Goal: Transaction & Acquisition: Book appointment/travel/reservation

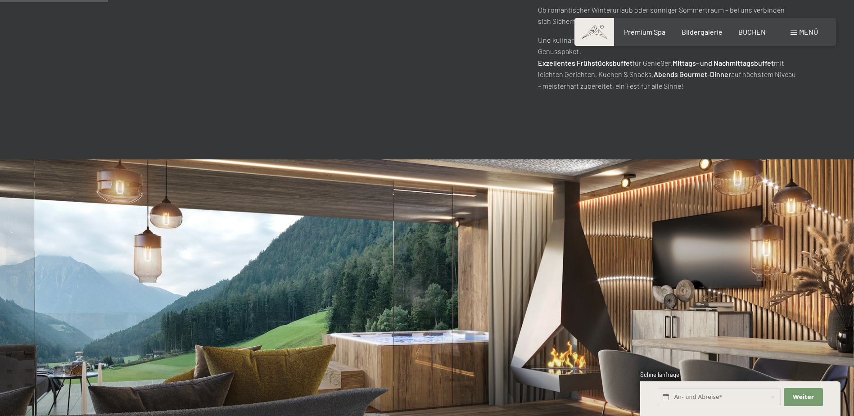
scroll to position [720, 0]
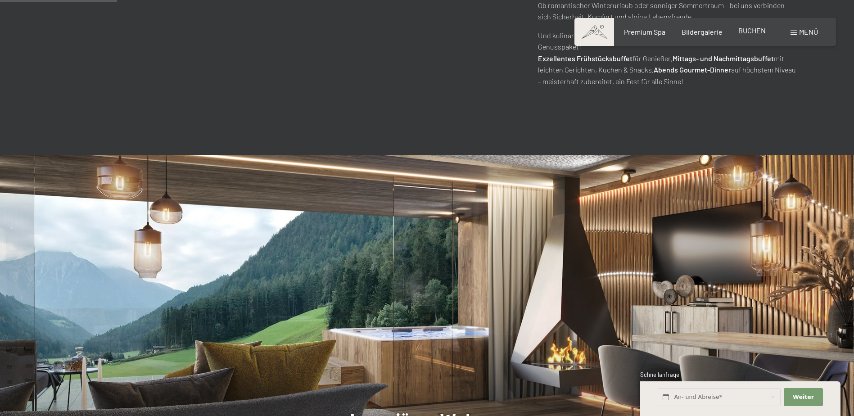
click at [743, 28] on span "BUCHEN" at bounding box center [751, 30] width 27 height 9
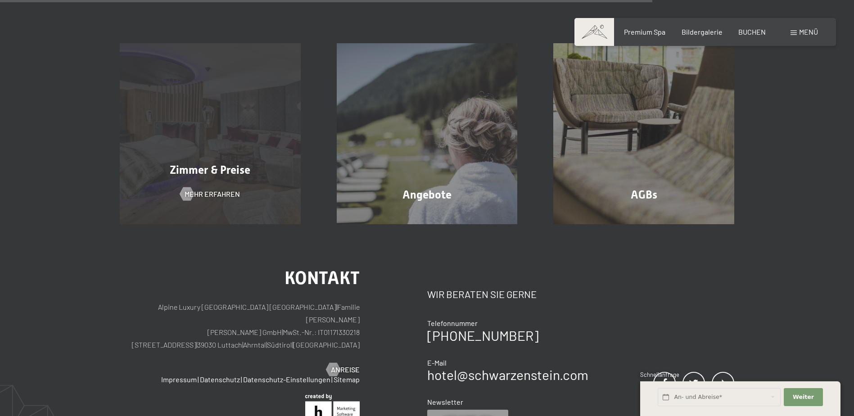
scroll to position [701, 0]
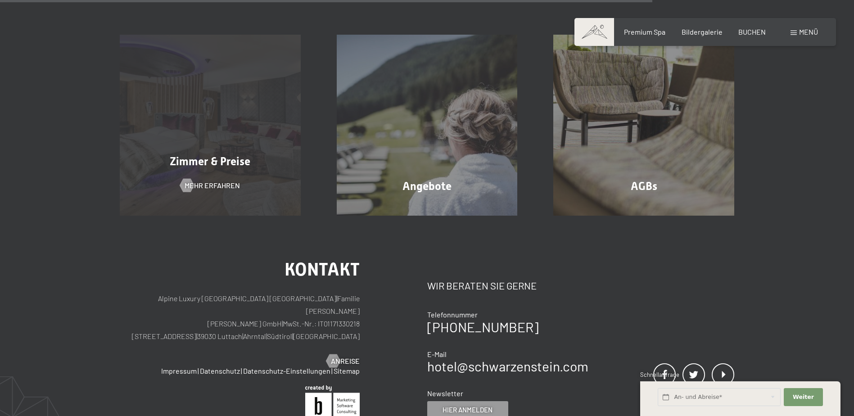
click at [229, 121] on div "Zimmer & Preise Mehr erfahren" at bounding box center [210, 125] width 217 height 181
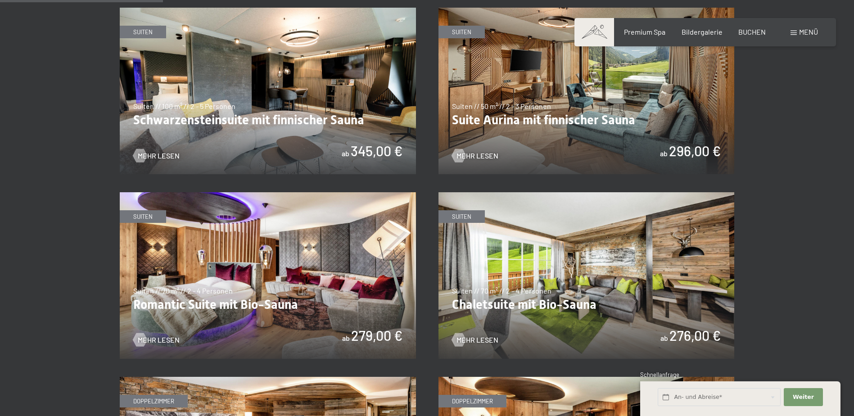
scroll to position [540, 0]
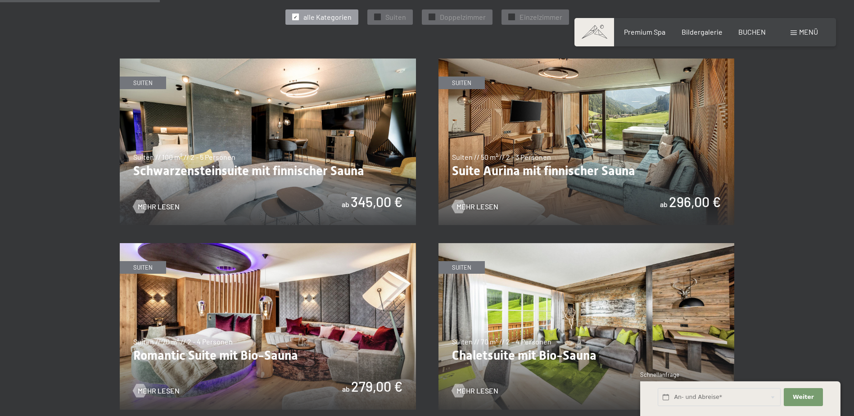
click at [300, 140] on img at bounding box center [268, 142] width 296 height 167
click at [697, 402] on input "text" at bounding box center [719, 397] width 123 height 18
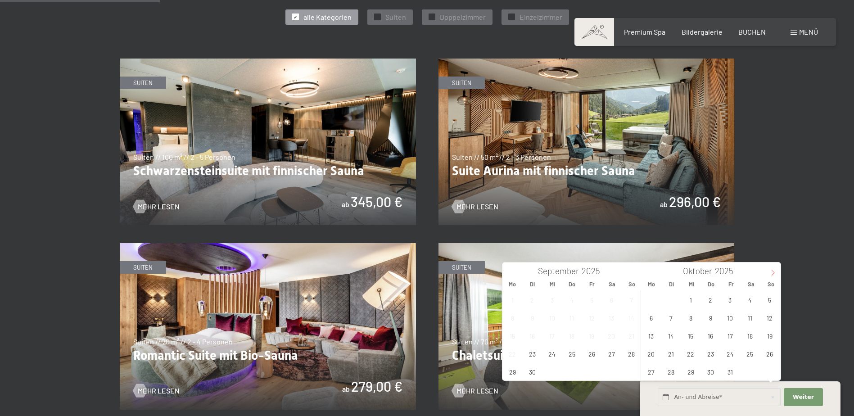
click at [775, 272] on icon at bounding box center [773, 273] width 6 height 6
click at [652, 353] on span "22" at bounding box center [652, 354] width 18 height 18
type input "[DATE]"
